Goal: Use online tool/utility: Utilize a website feature to perform a specific function

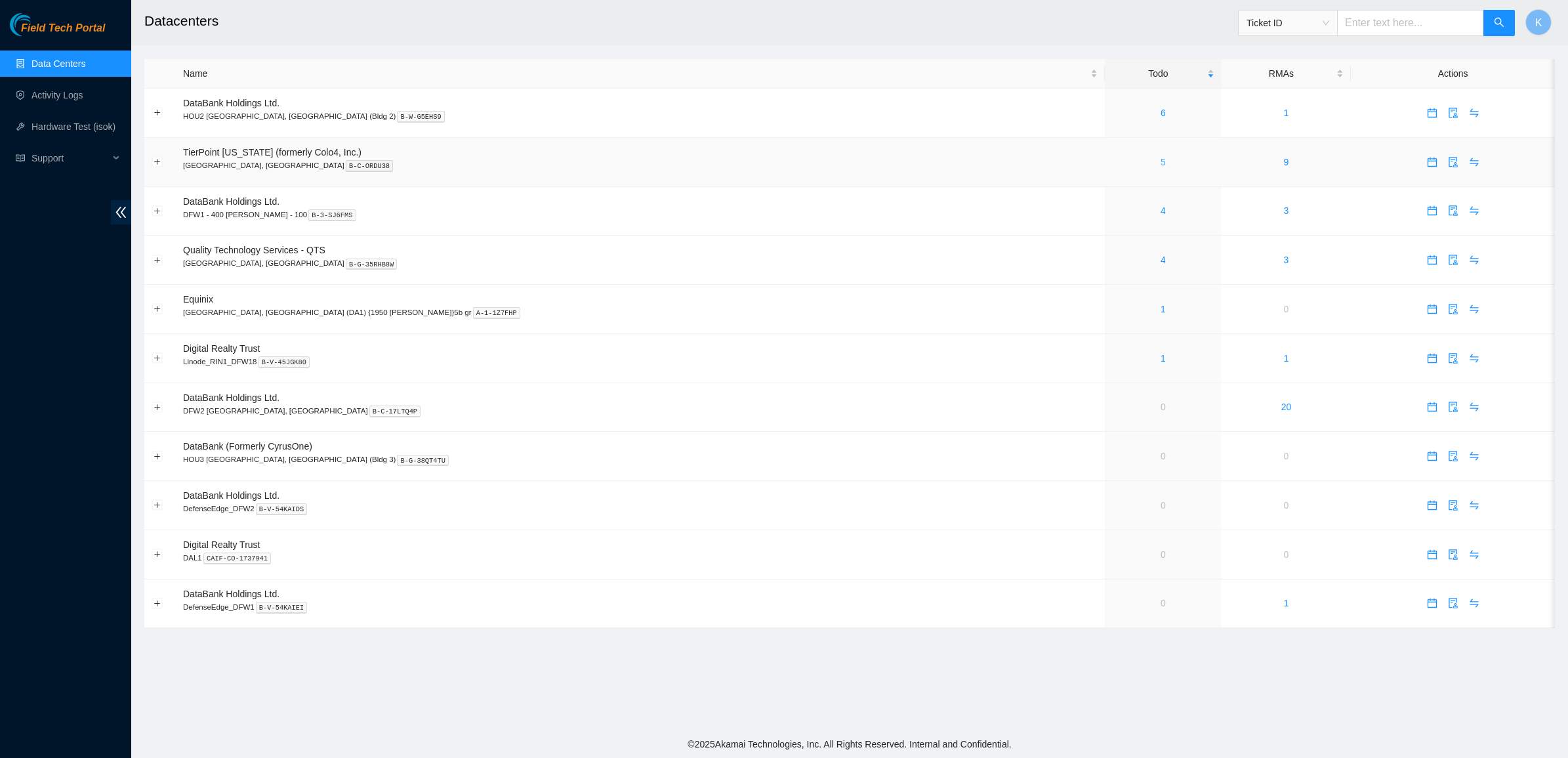
click at [1161, 165] on link "5" at bounding box center [1163, 162] width 5 height 10
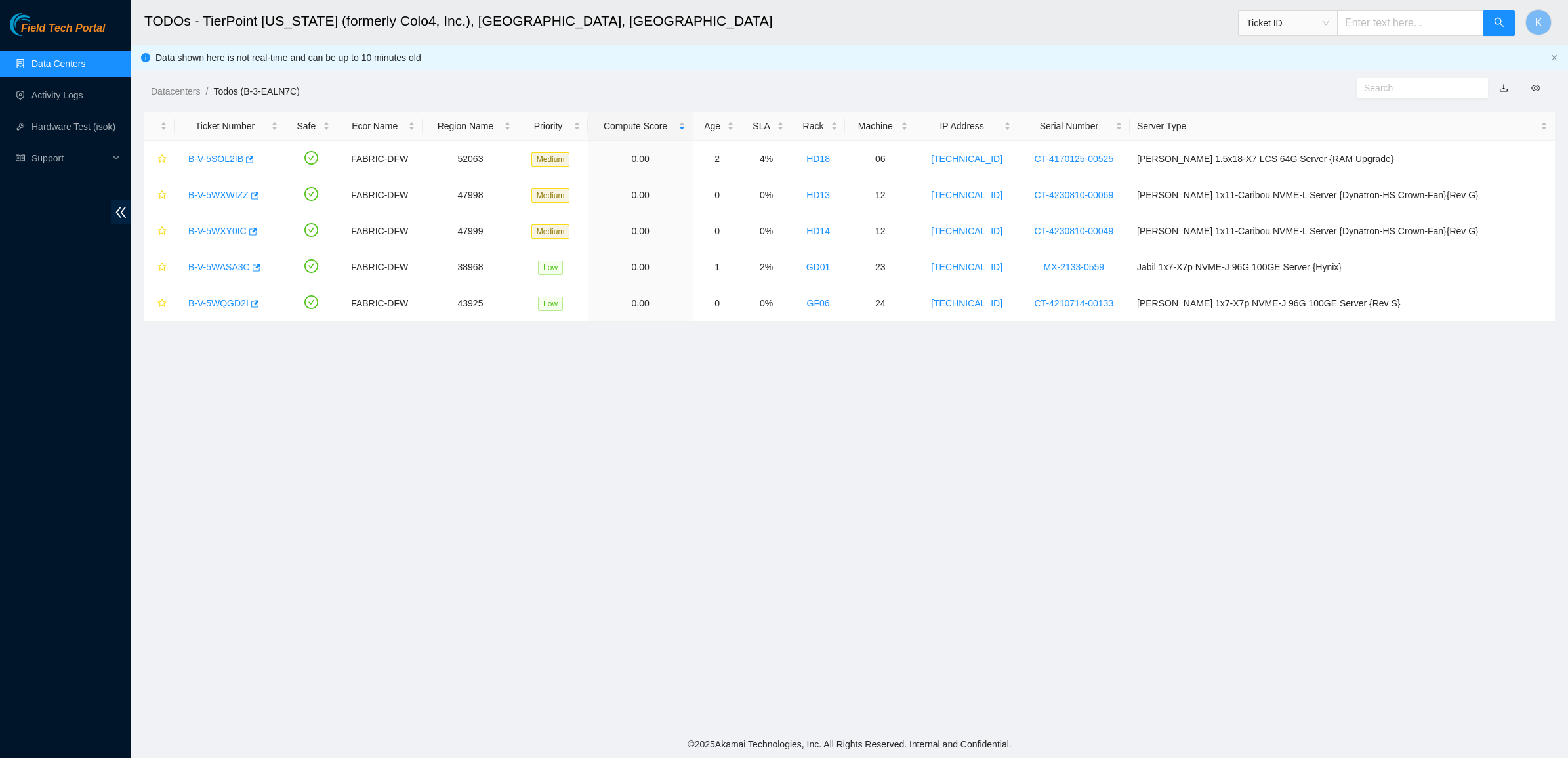
click at [41, 69] on link "Data Centers" at bounding box center [58, 63] width 54 height 10
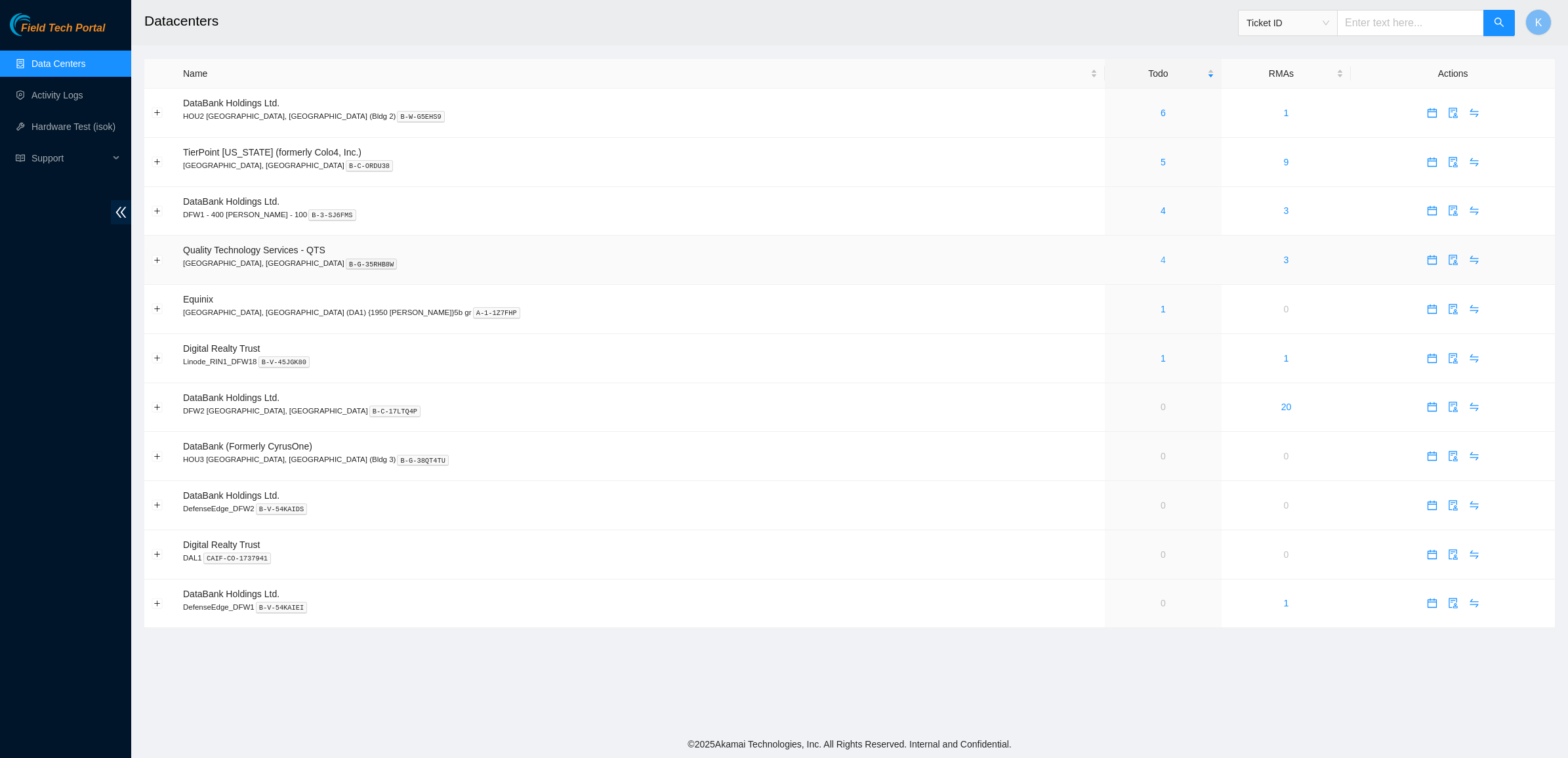
click at [1161, 260] on link "4" at bounding box center [1163, 260] width 5 height 10
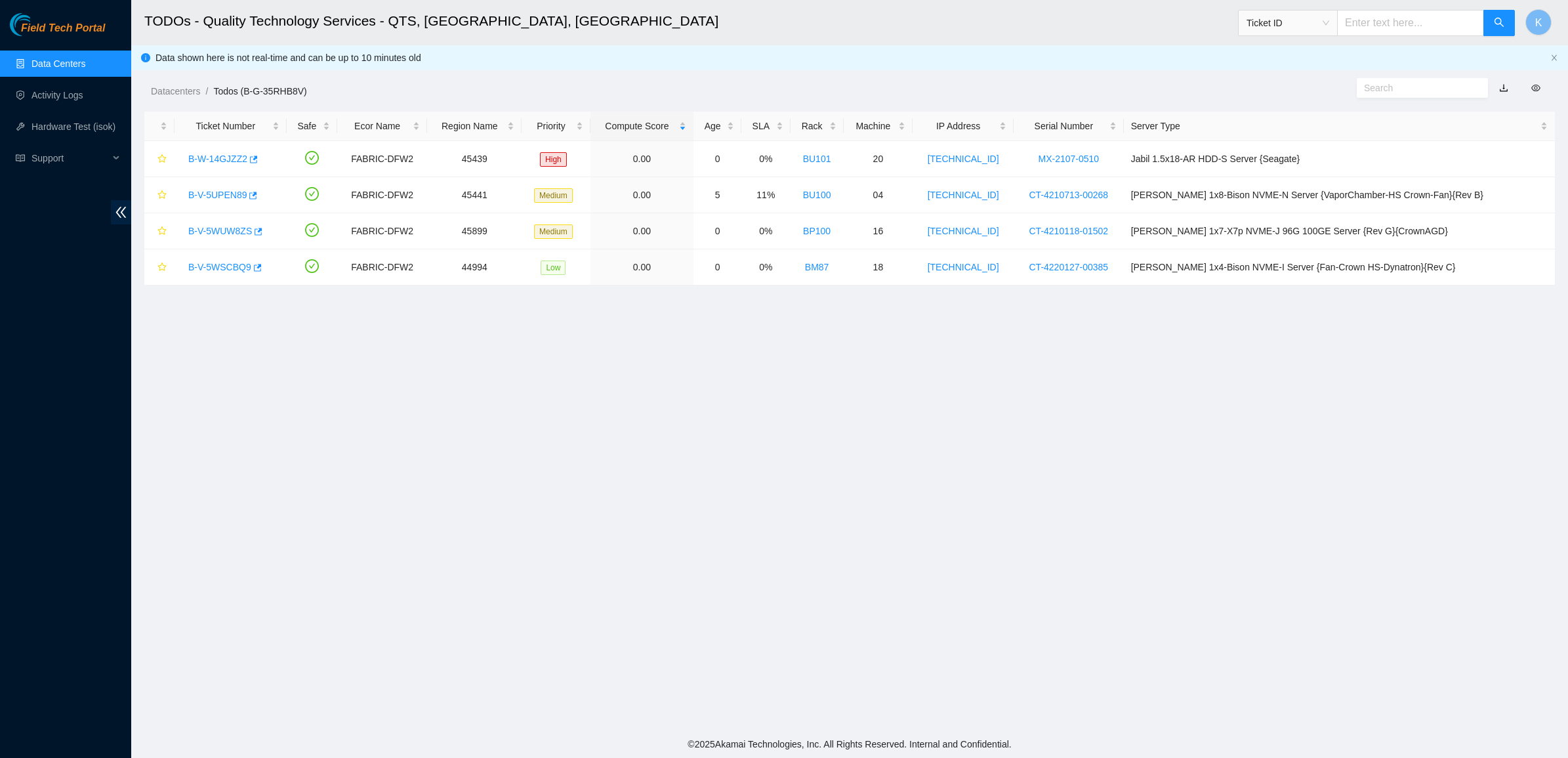
click at [57, 58] on link "Data Centers" at bounding box center [58, 63] width 54 height 10
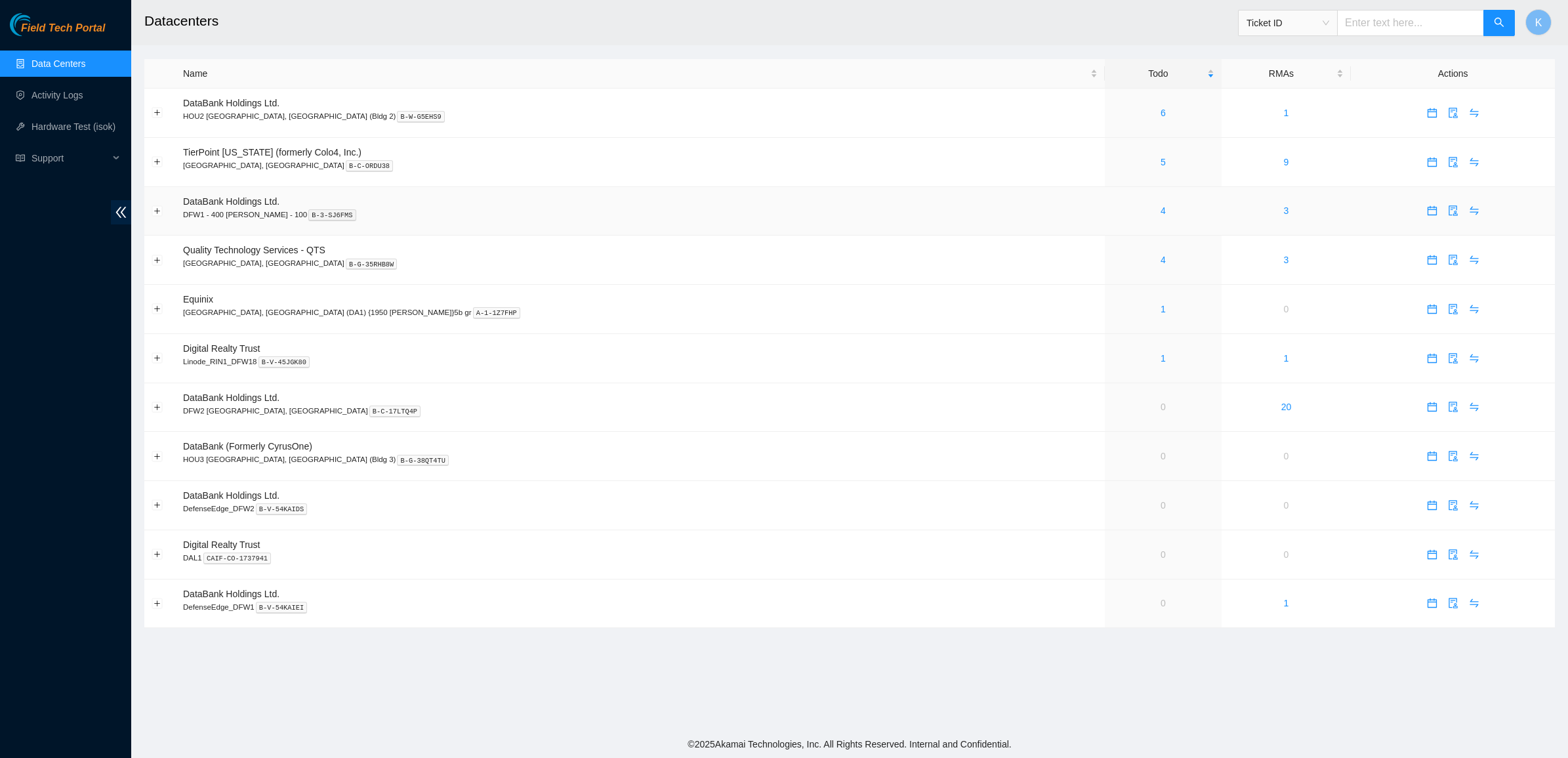
click at [1112, 211] on div "4" at bounding box center [1163, 211] width 102 height 15
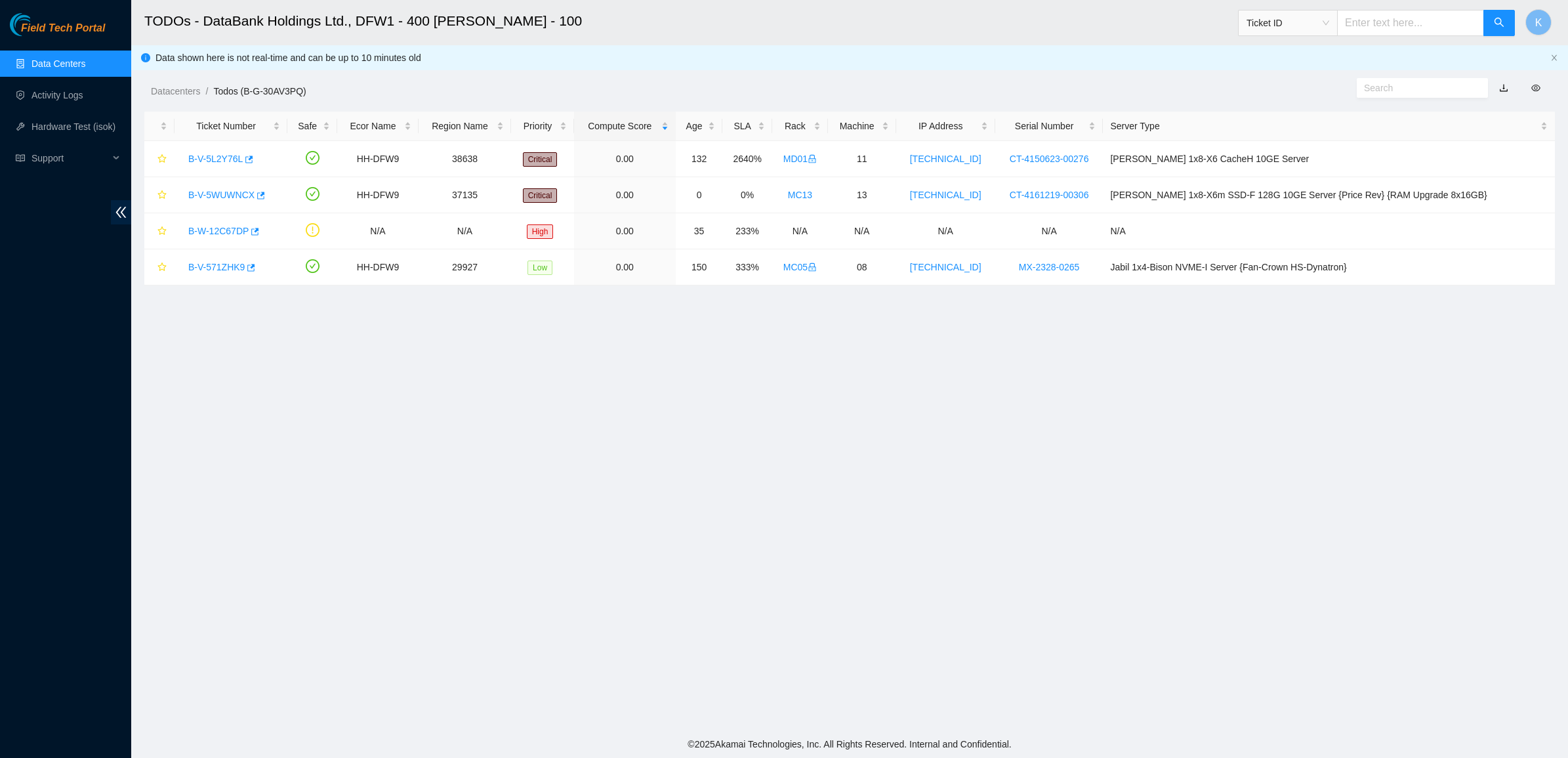
click at [48, 63] on link "Data Centers" at bounding box center [58, 63] width 54 height 10
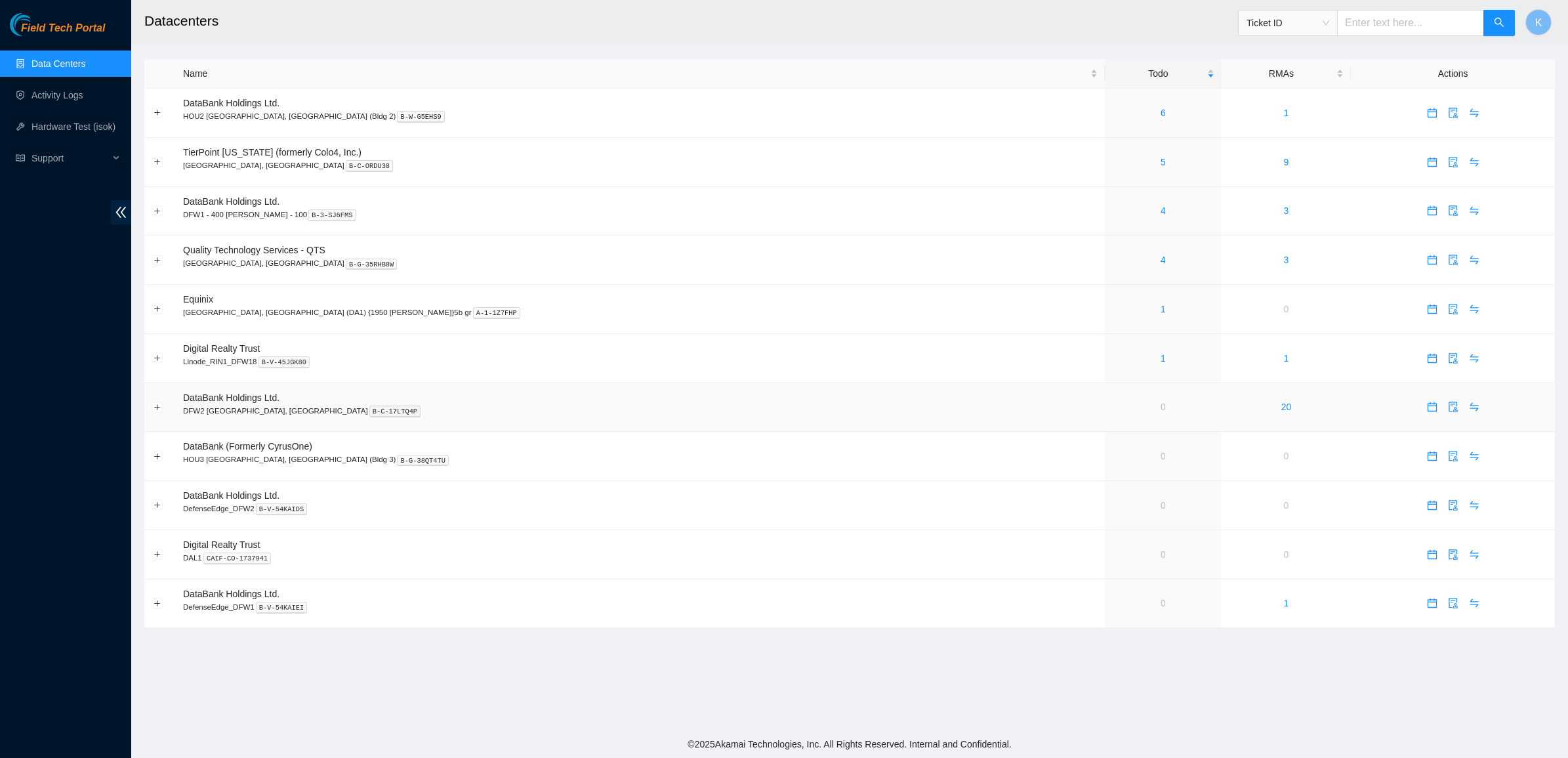
click at [1161, 409] on link "0" at bounding box center [1163, 407] width 5 height 10
click at [1161, 258] on link "4" at bounding box center [1163, 260] width 5 height 10
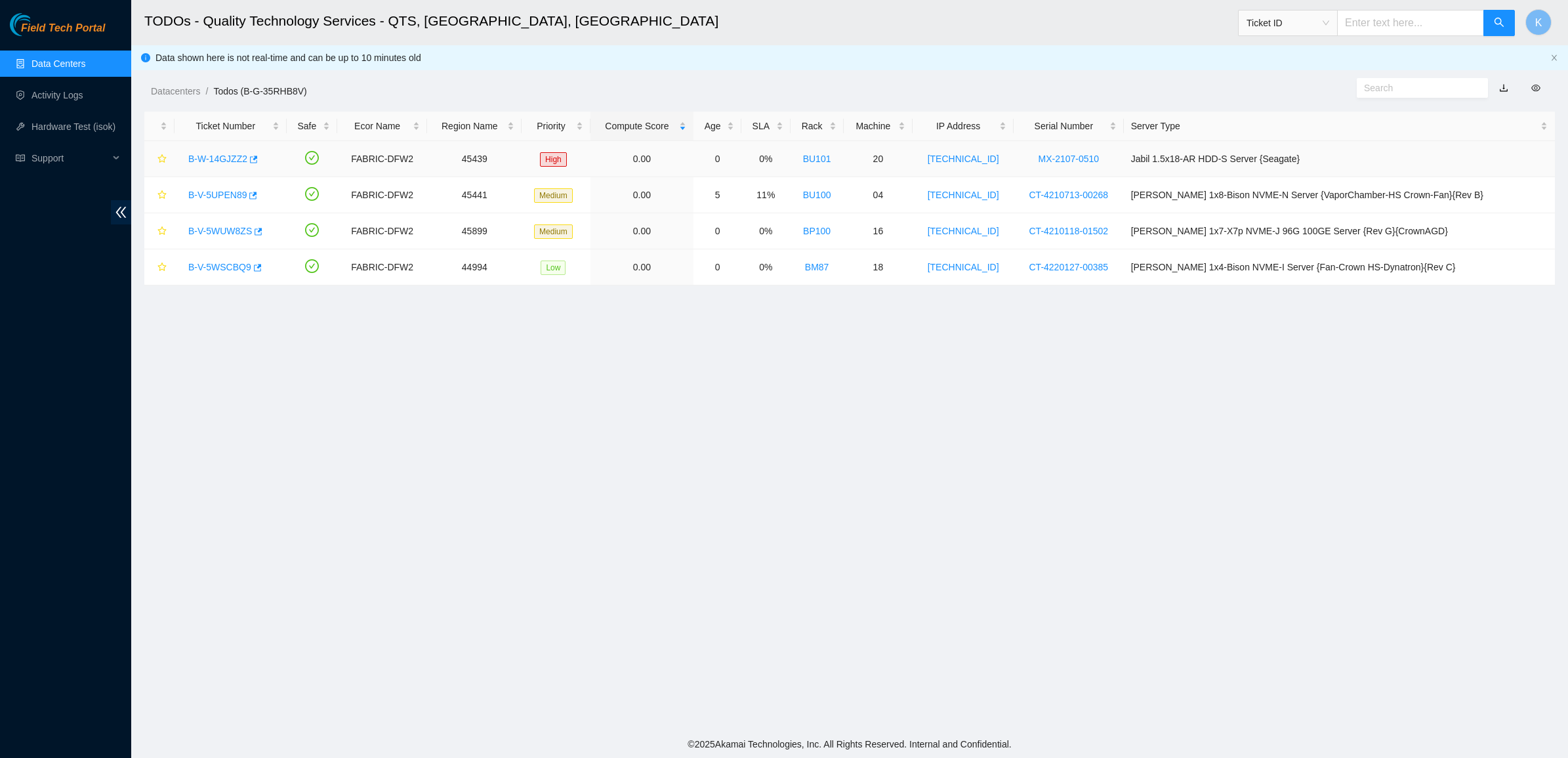
click at [217, 148] on div "B-W-14GJZZ2" at bounding box center [231, 158] width 98 height 21
click at [217, 155] on link "B-W-14GJZZ2" at bounding box center [218, 158] width 59 height 10
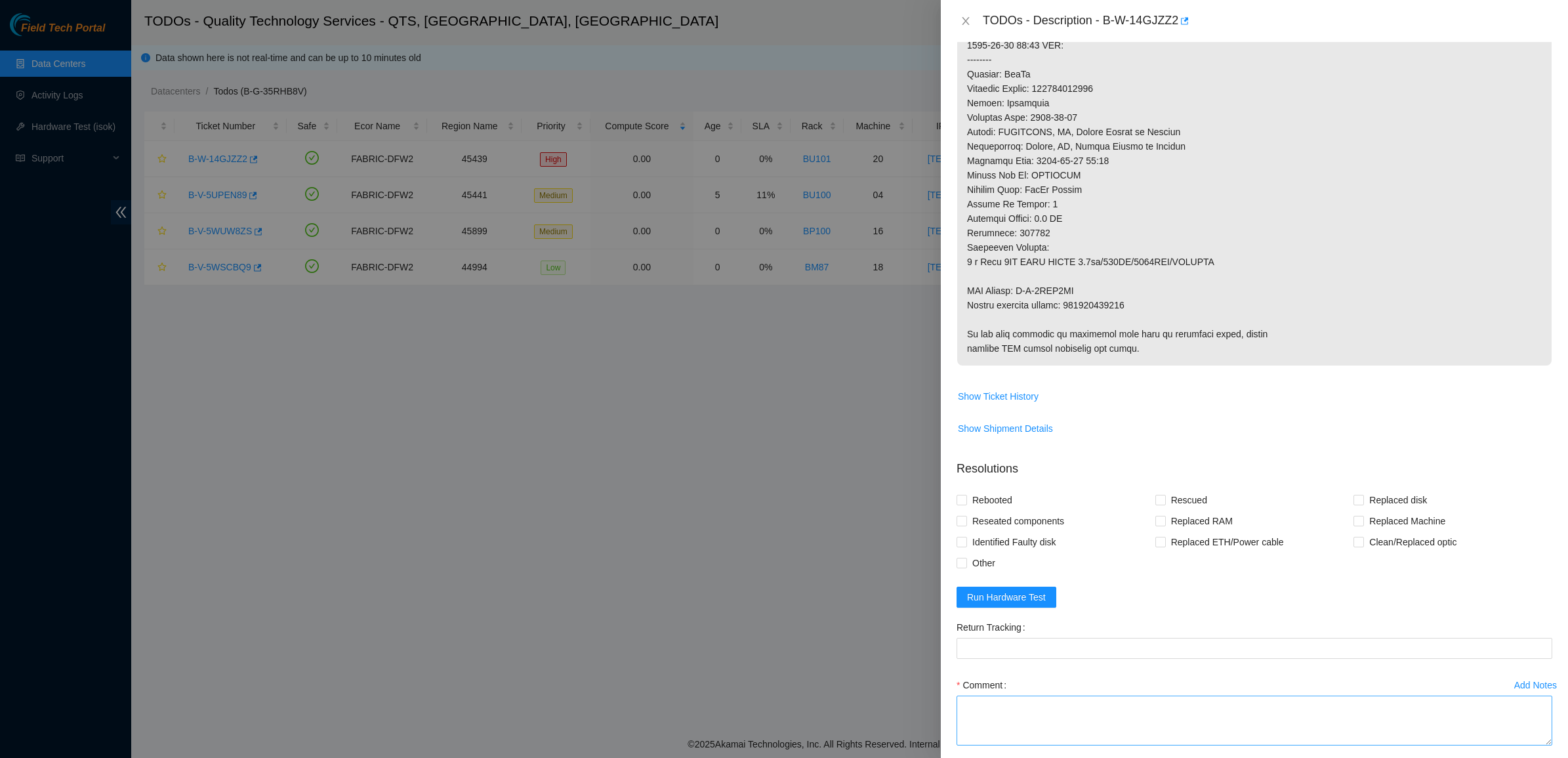
scroll to position [492, 0]
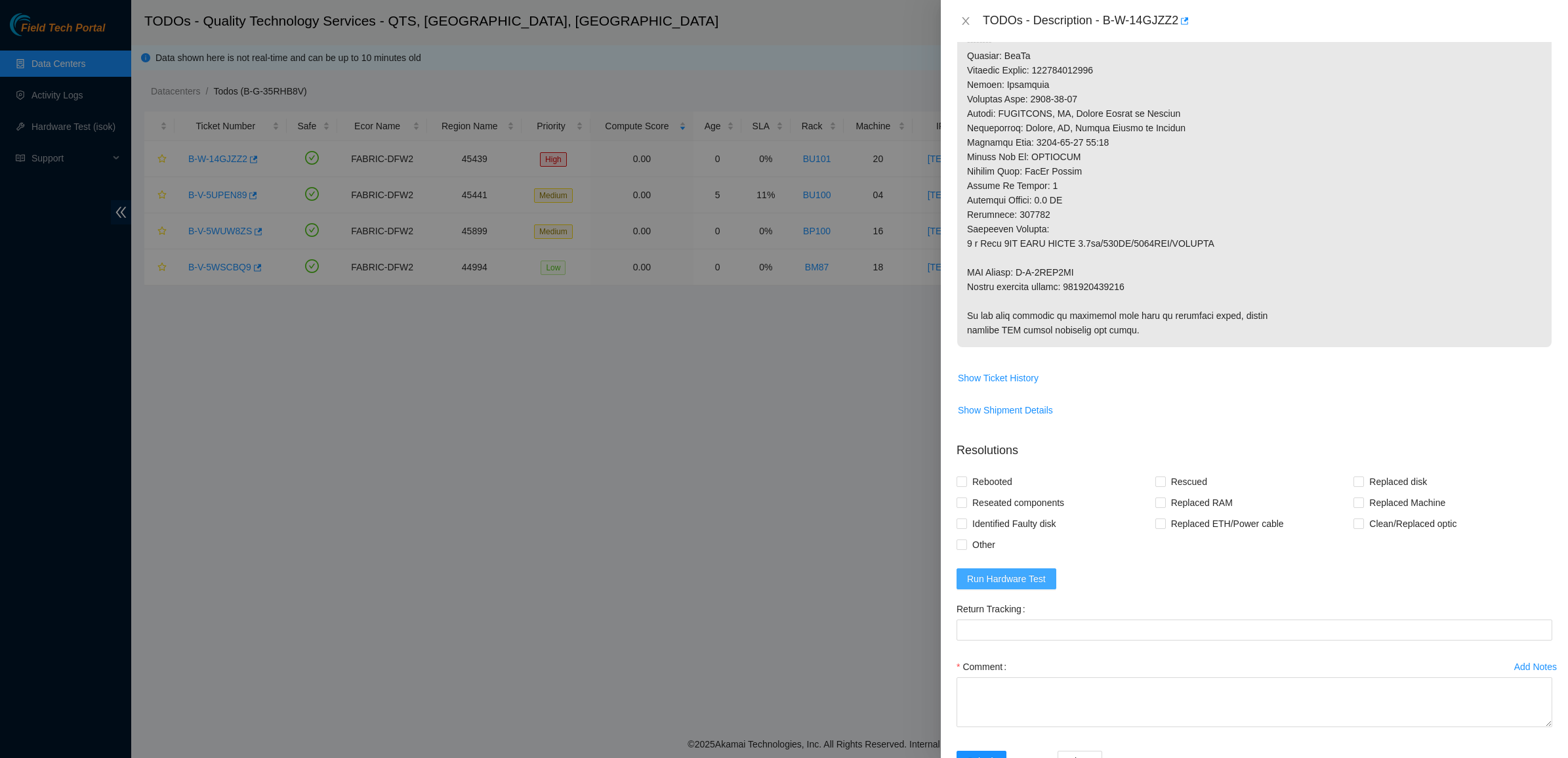
click at [1005, 588] on button "Run Hardware Test" at bounding box center [1006, 578] width 99 height 21
drag, startPoint x: 1530, startPoint y: 29, endPoint x: 1492, endPoint y: 41, distance: 39.8
click at [1530, 29] on icon "close" at bounding box center [1533, 33] width 9 height 9
